Goal: Check status: Check status

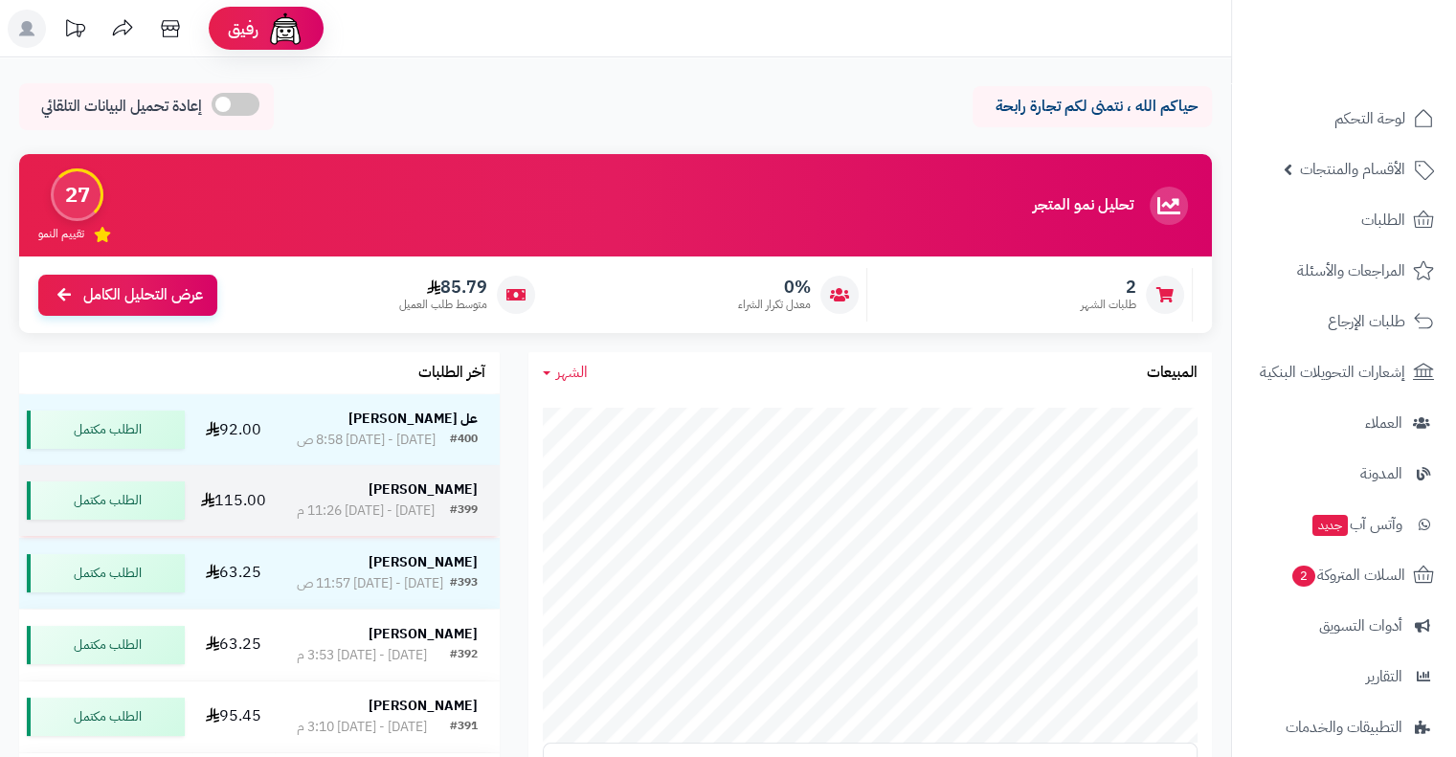
click at [410, 521] on div "[DATE] - [DATE] 11:26 م" at bounding box center [366, 511] width 138 height 19
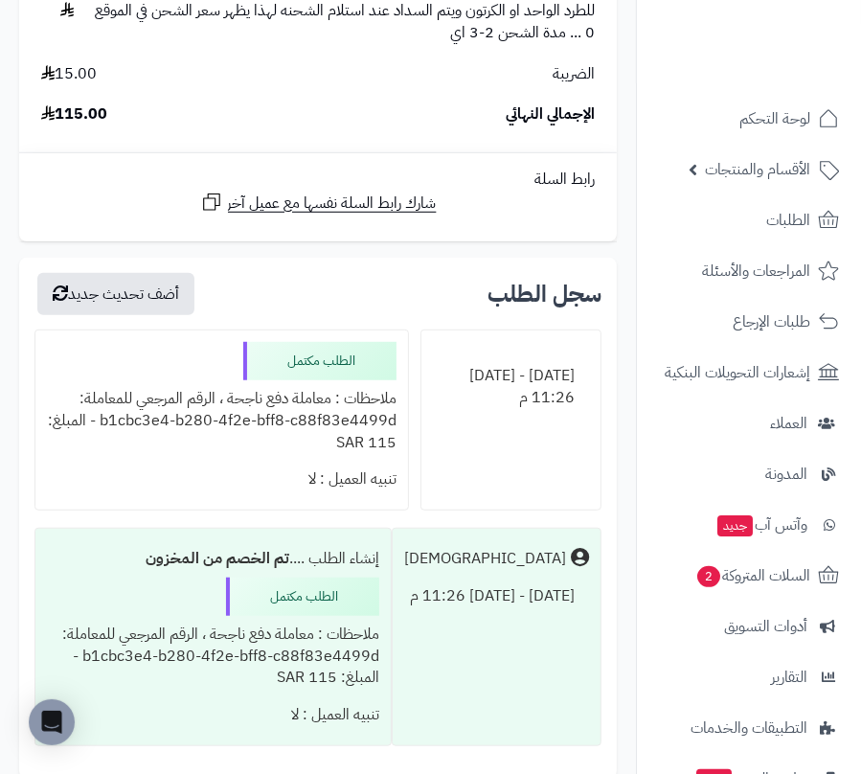
scroll to position [676, 0]
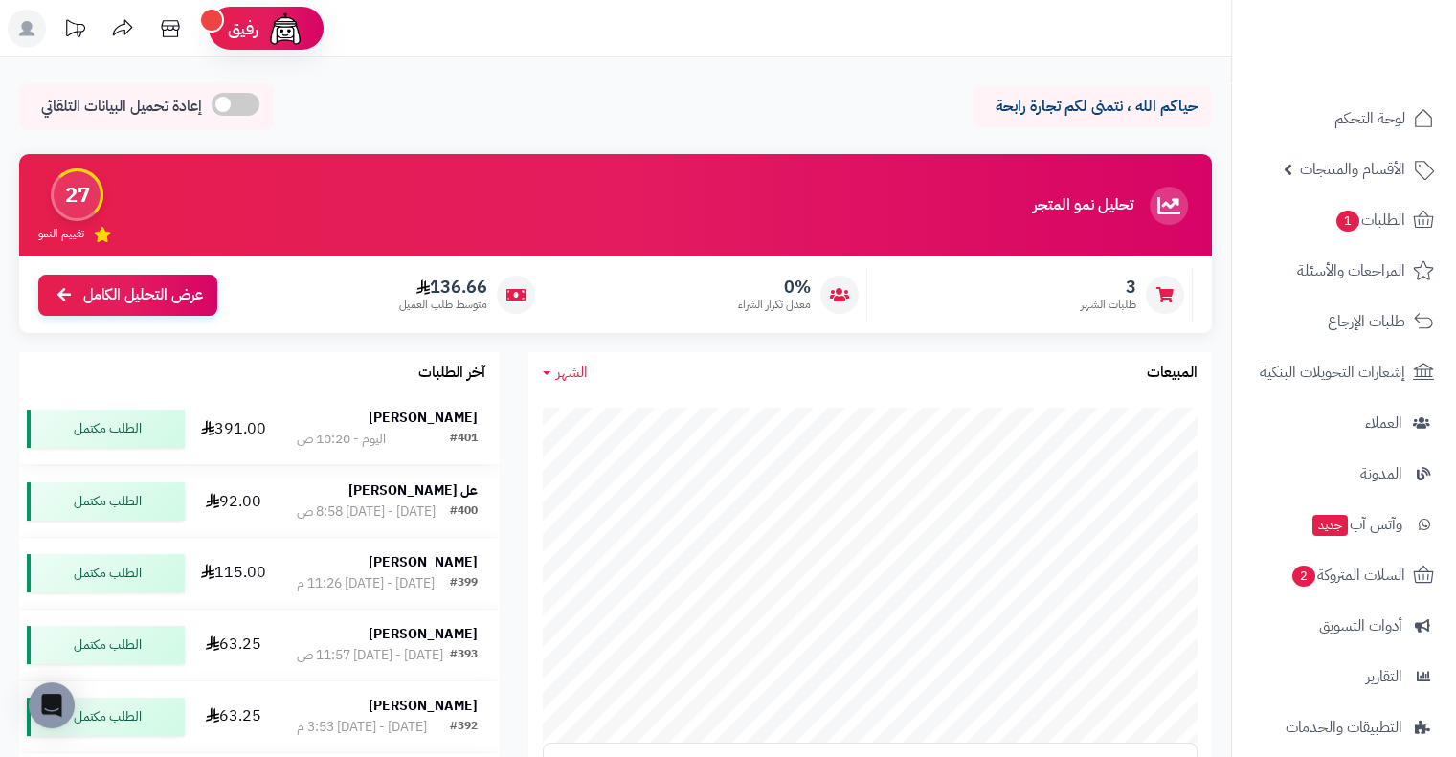
click at [421, 411] on strong "[PERSON_NAME]" at bounding box center [423, 418] width 109 height 20
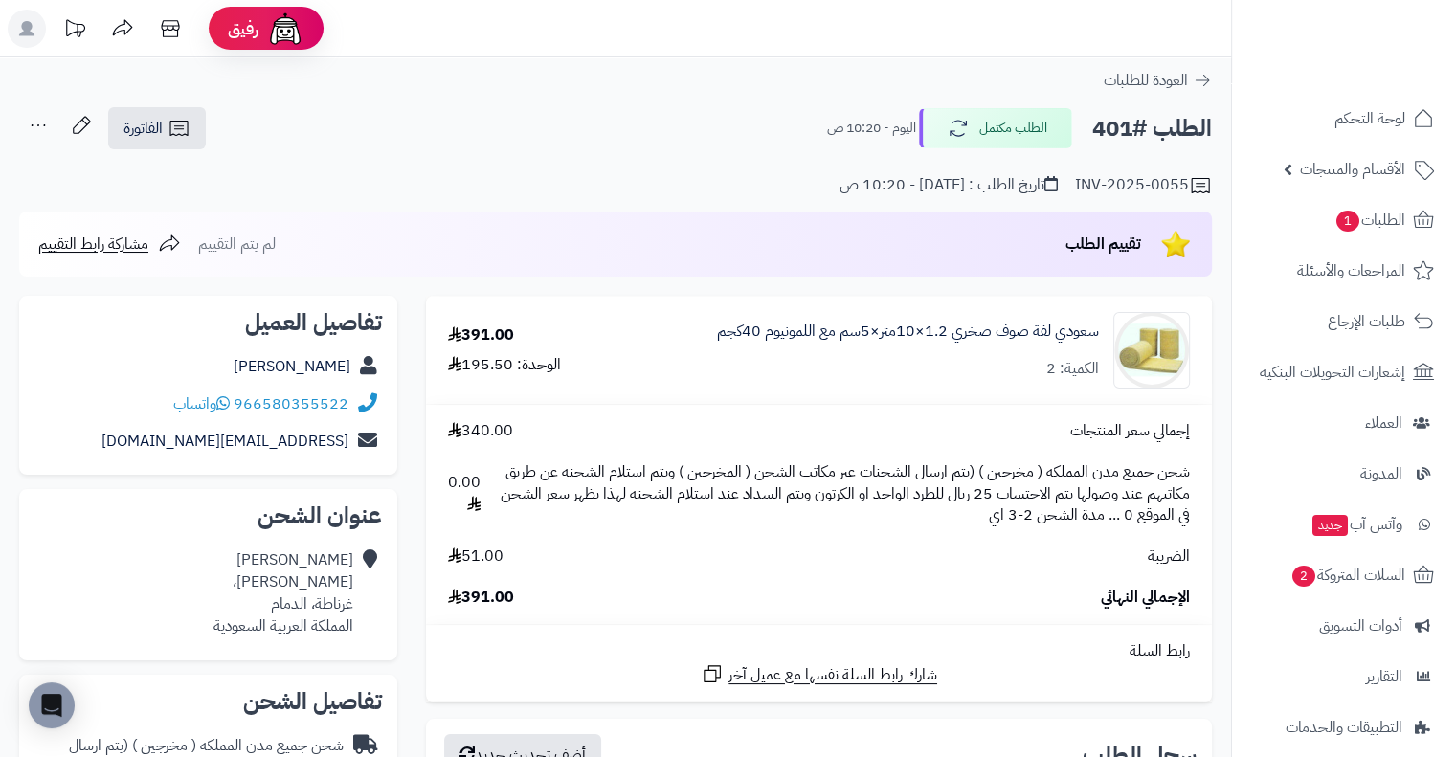
click at [1267, 9] on div at bounding box center [1343, 41] width 225 height 83
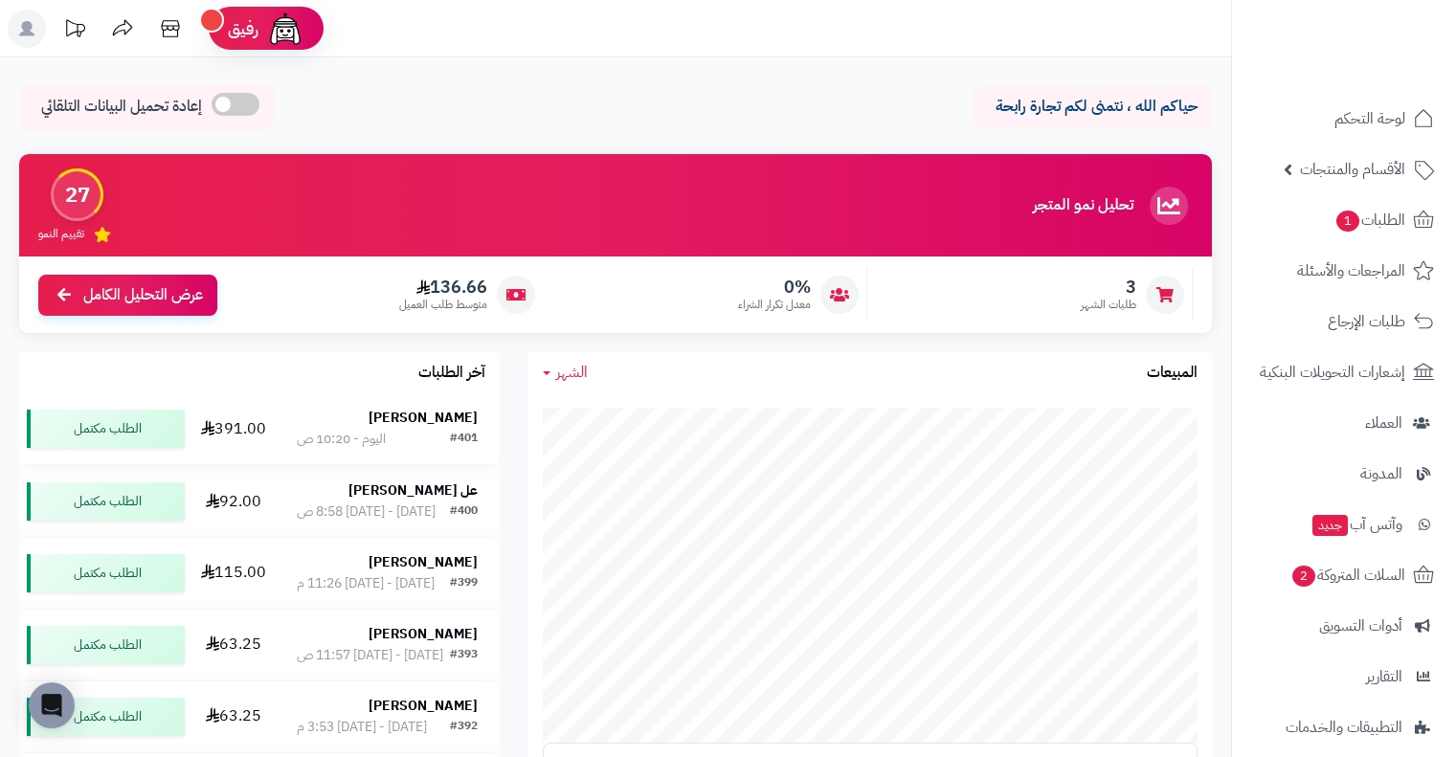
click at [426, 424] on strong "[PERSON_NAME]" at bounding box center [423, 418] width 109 height 20
